Goal: Book appointment/travel/reservation

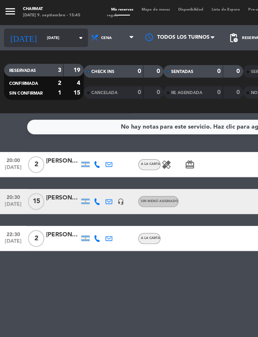
click at [28, 23] on input "[DATE]" at bounding box center [44, 24] width 33 height 8
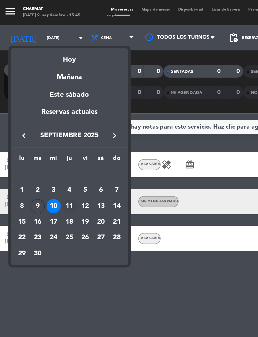
click at [45, 129] on div "11" at bounding box center [45, 129] width 9 height 9
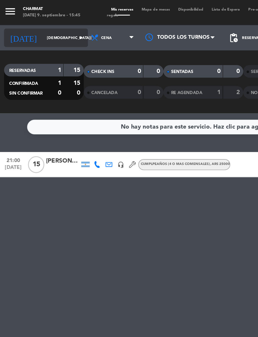
click at [28, 23] on input "[DEMOGRAPHIC_DATA][DATE]" at bounding box center [44, 24] width 33 height 8
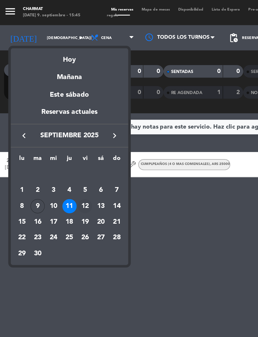
click at [55, 129] on div "12" at bounding box center [54, 129] width 9 height 9
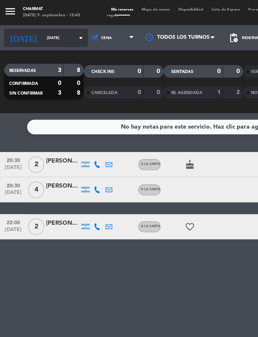
click at [28, 26] on input "[DATE]" at bounding box center [44, 24] width 33 height 8
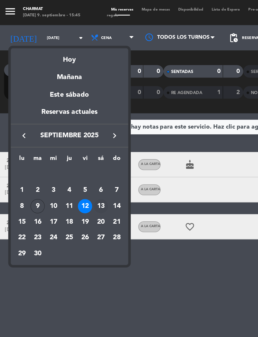
click at [65, 130] on div "13" at bounding box center [64, 129] width 9 height 9
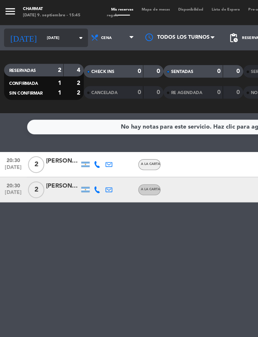
click at [28, 21] on input "[DATE]" at bounding box center [44, 24] width 33 height 8
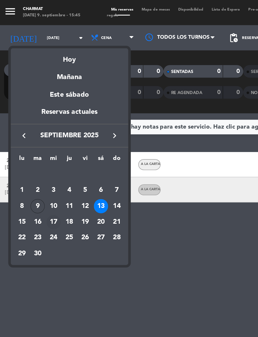
click at [33, 139] on div "17" at bounding box center [35, 139] width 9 height 9
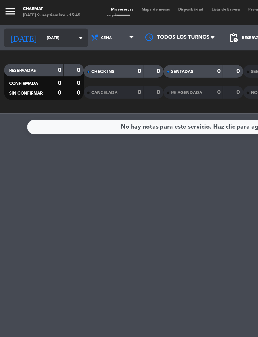
click at [28, 23] on input "[DATE]" at bounding box center [44, 24] width 33 height 8
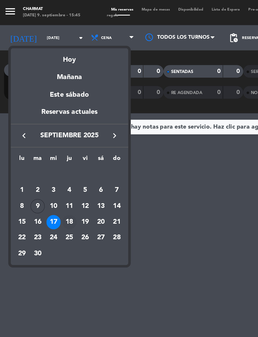
click at [45, 138] on div "18" at bounding box center [45, 139] width 9 height 9
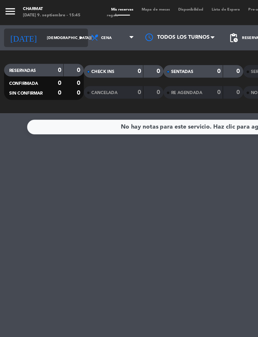
click at [28, 25] on input "[DEMOGRAPHIC_DATA][DATE]" at bounding box center [44, 24] width 33 height 8
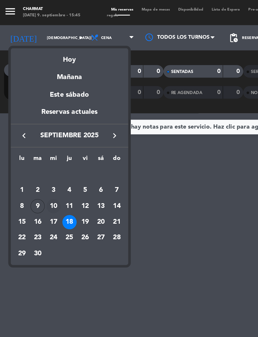
click at [35, 127] on div "10" at bounding box center [35, 129] width 9 height 9
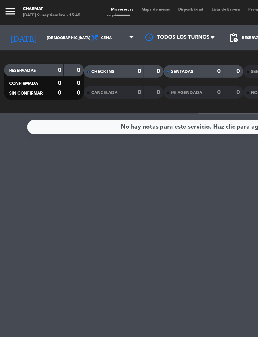
type input "[DATE]"
